Goal: Navigation & Orientation: Understand site structure

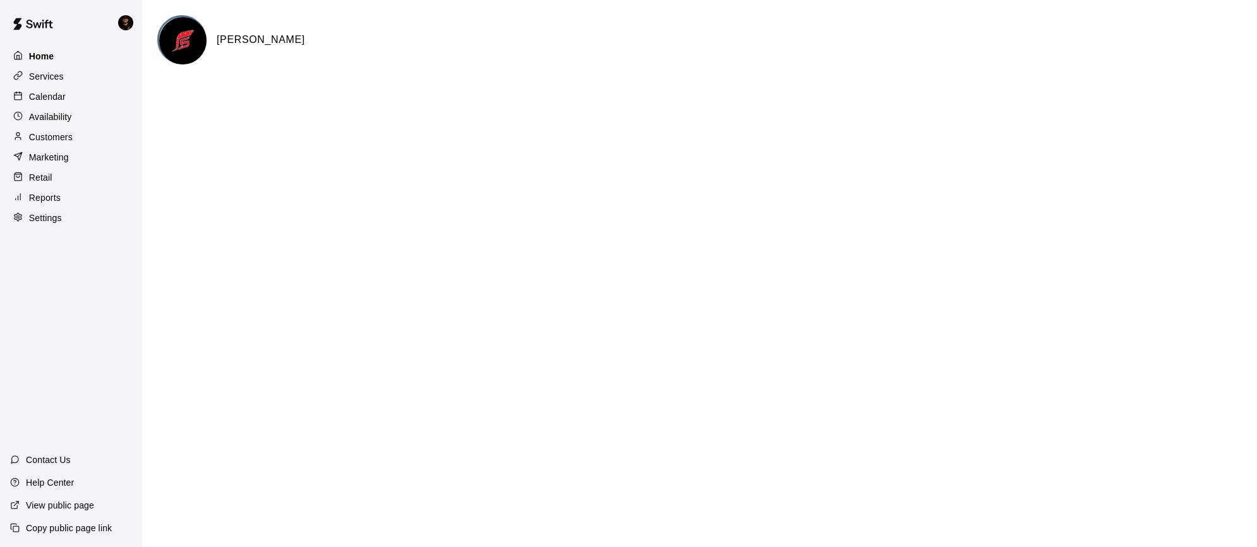
click at [66, 59] on div "Home" at bounding box center [71, 56] width 122 height 19
click at [66, 99] on div "Calendar" at bounding box center [71, 96] width 122 height 19
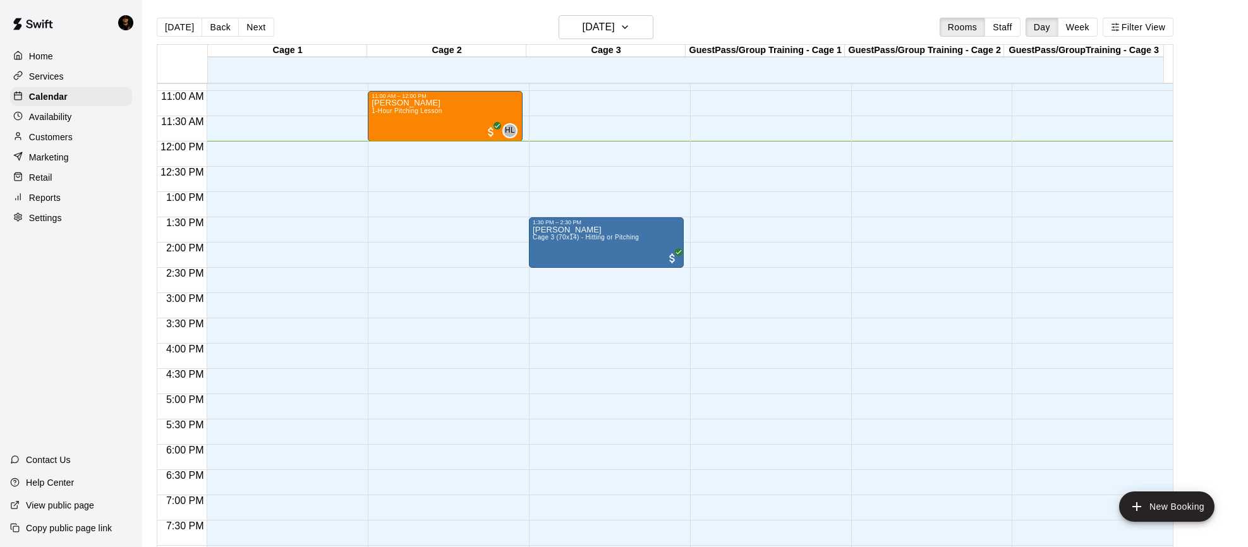
scroll to position [506, 0]
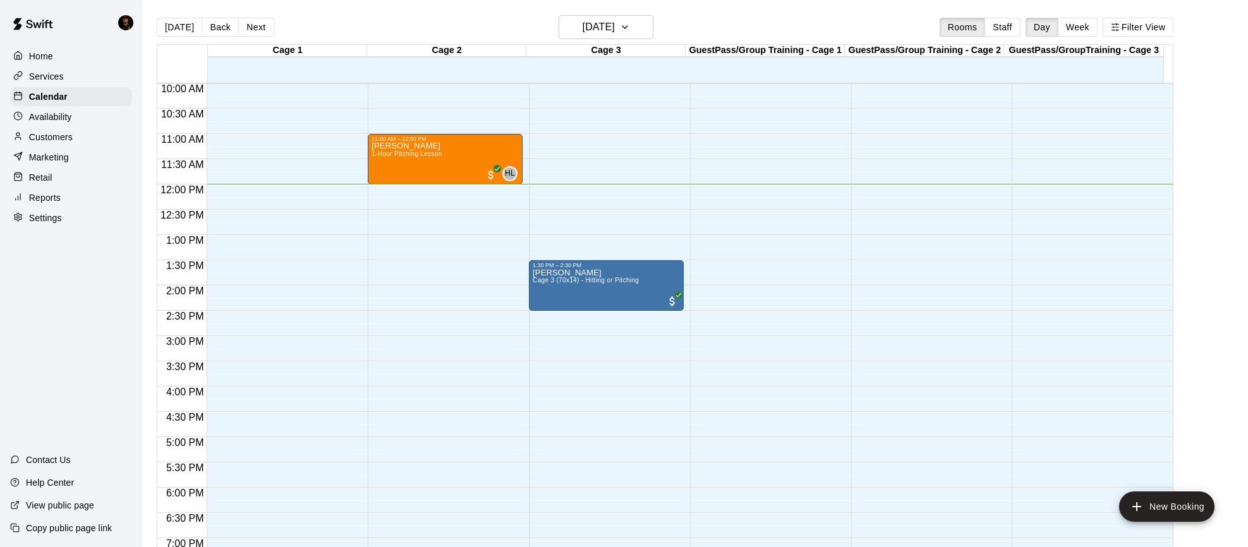
click at [46, 53] on p "Home" at bounding box center [41, 56] width 24 height 13
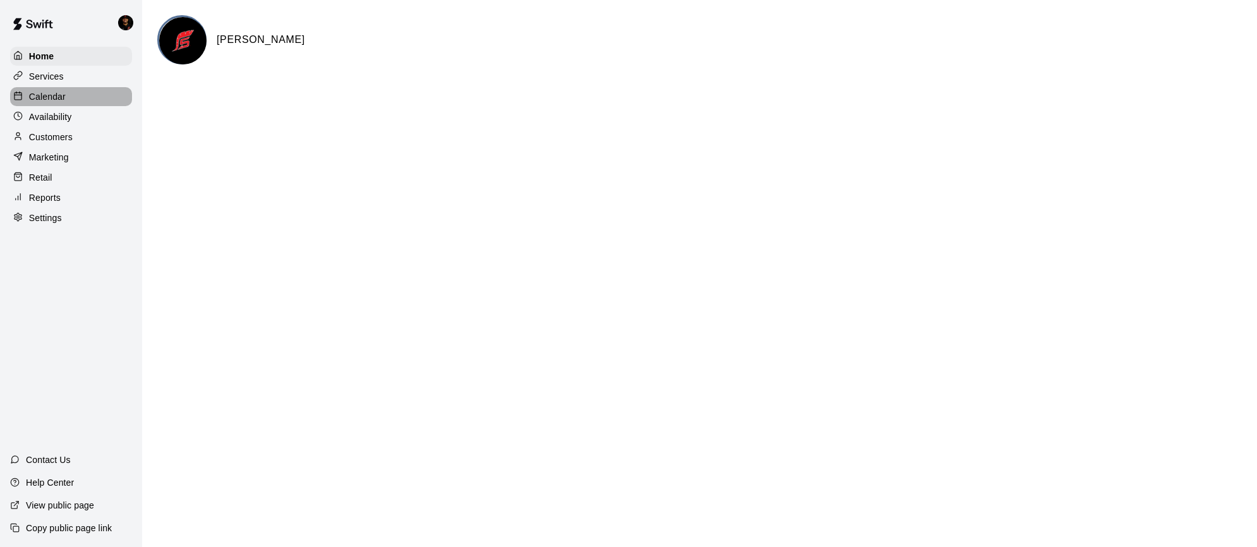
click at [92, 99] on div "Calendar" at bounding box center [71, 96] width 122 height 19
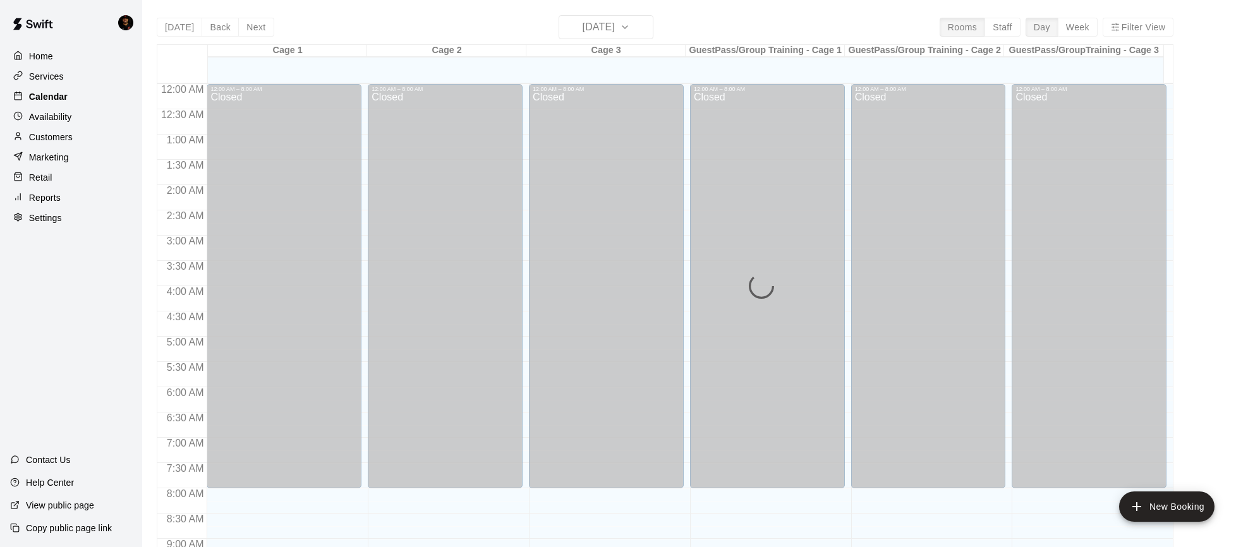
scroll to position [606, 0]
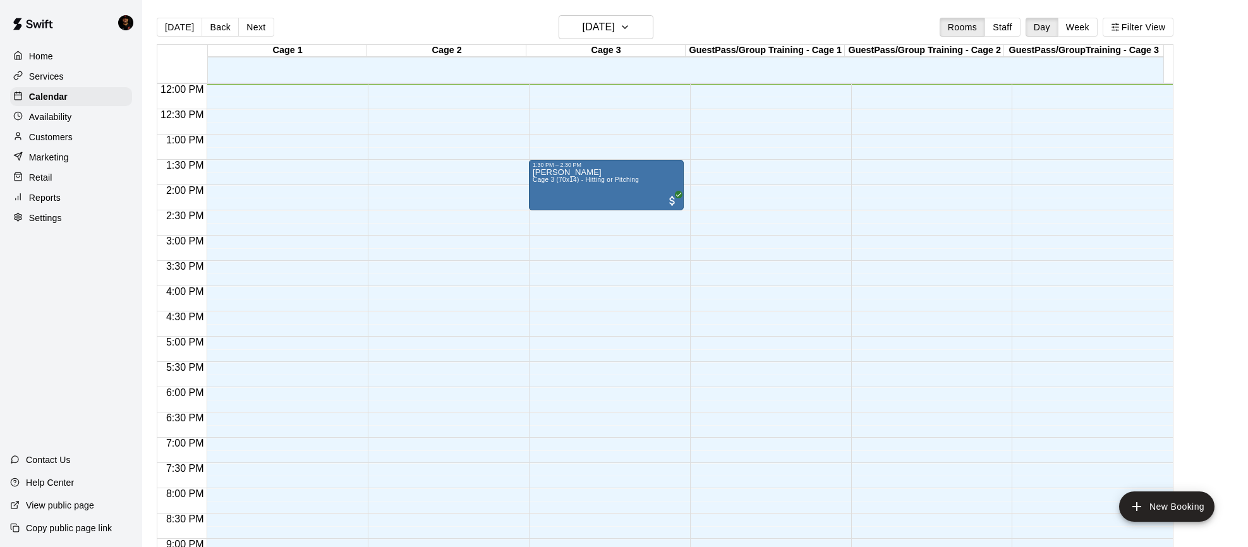
click at [59, 131] on p "Customers" at bounding box center [51, 137] width 44 height 13
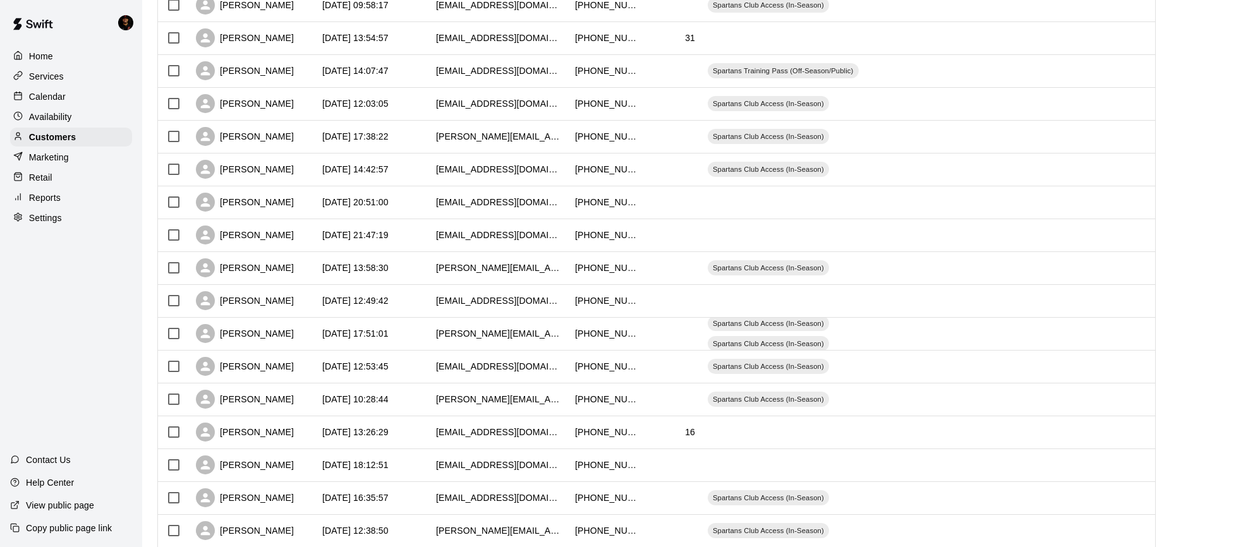
scroll to position [543, 0]
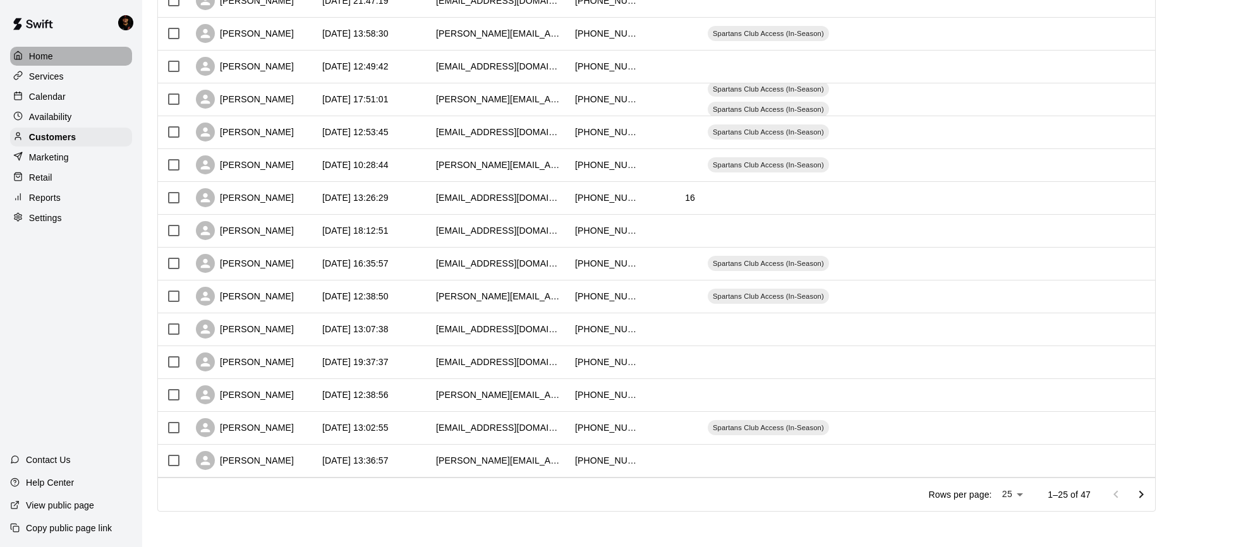
click at [76, 59] on div "Home" at bounding box center [71, 56] width 122 height 19
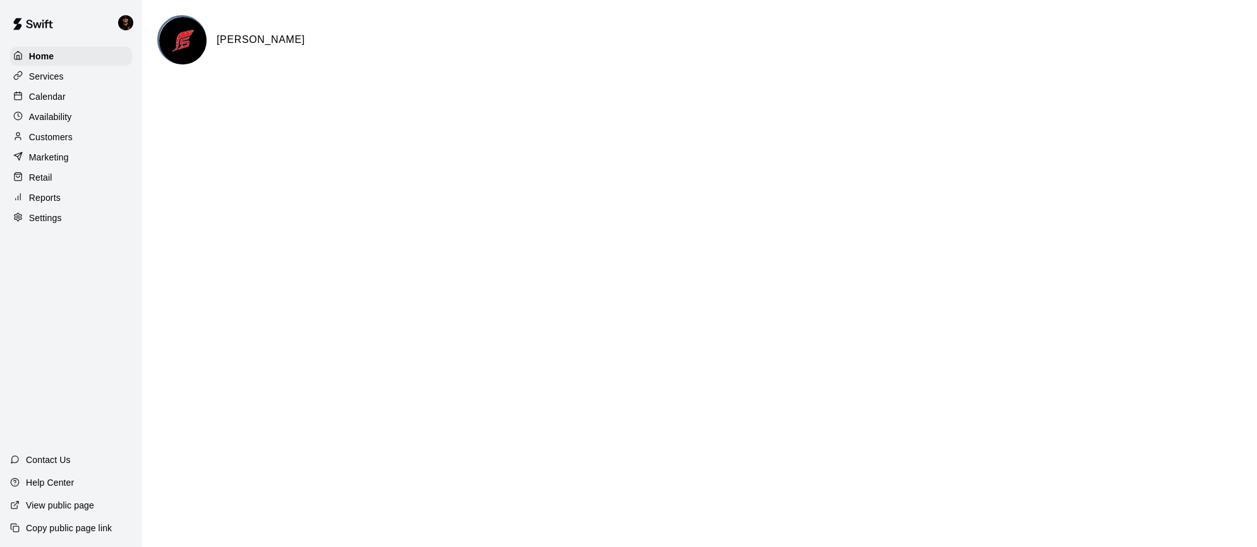
click at [17, 67] on div "Services" at bounding box center [71, 76] width 122 height 19
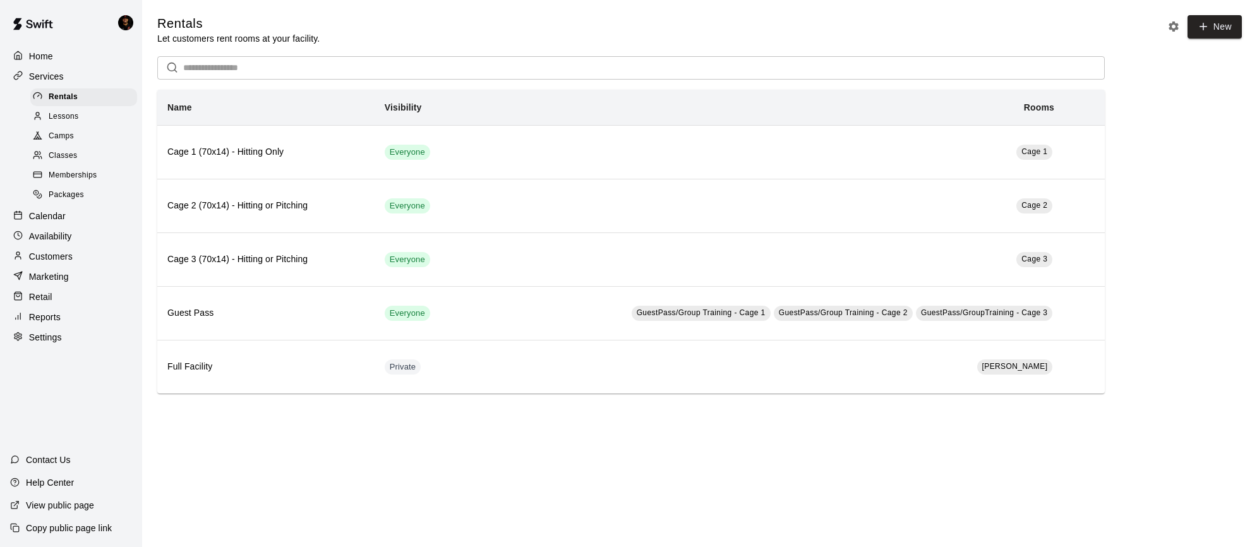
click at [87, 215] on div "Calendar" at bounding box center [71, 216] width 122 height 19
